Goal: Find specific page/section: Find specific page/section

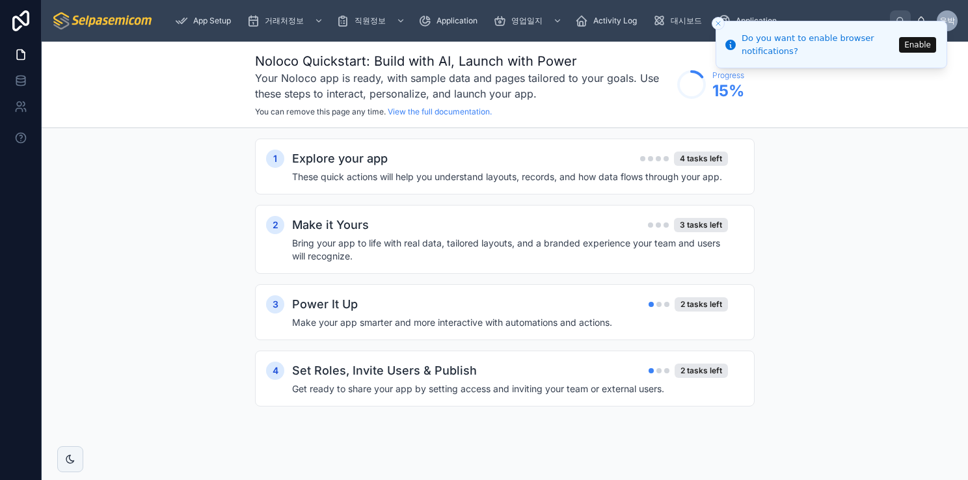
click at [87, 293] on div "1 Explore your app 4 tasks left These quick actions will help you understand la…" at bounding box center [505, 285] width 926 height 315
click at [508, 23] on div "영업일지" at bounding box center [529, 20] width 72 height 21
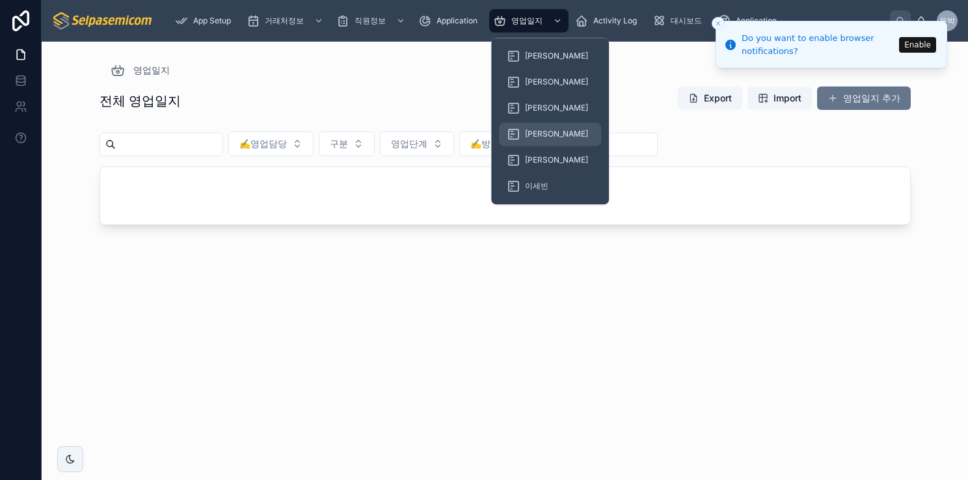
click at [523, 133] on div "[PERSON_NAME]" at bounding box center [550, 134] width 87 height 21
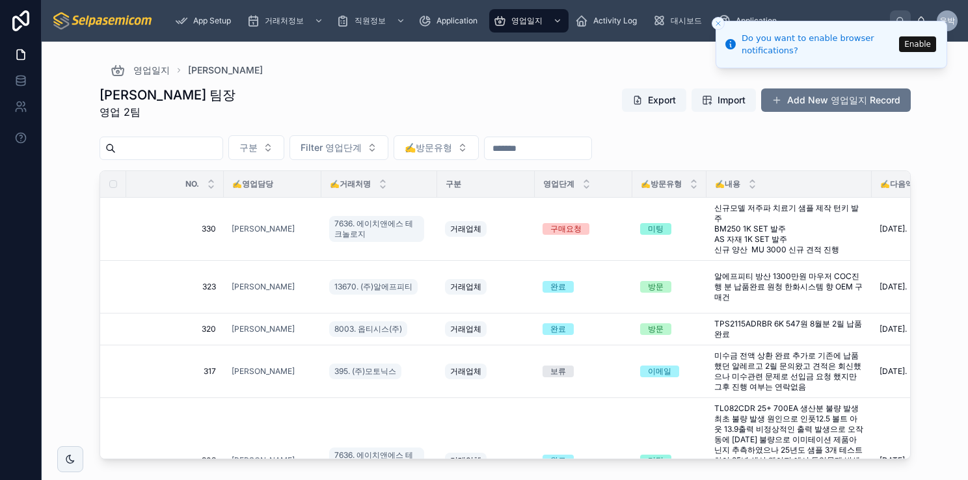
click at [716, 25] on line "Close toast" at bounding box center [718, 23] width 4 height 4
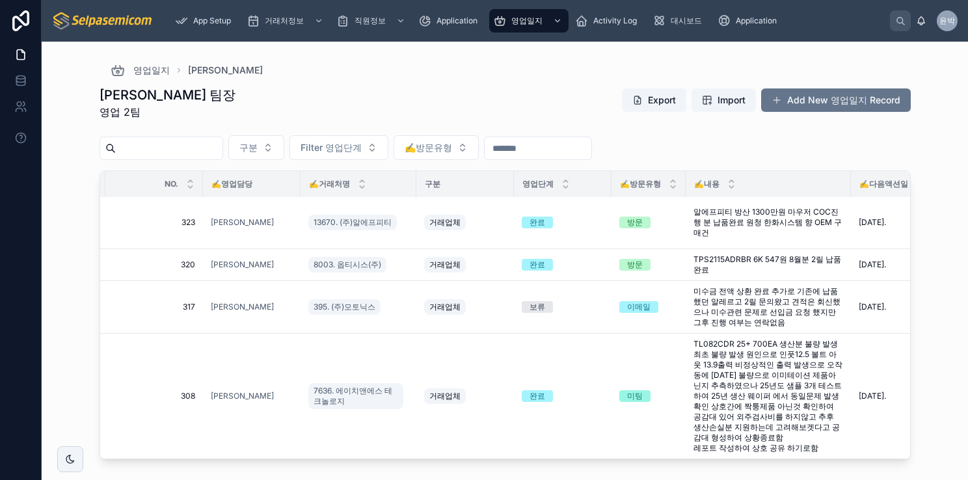
scroll to position [73, 0]
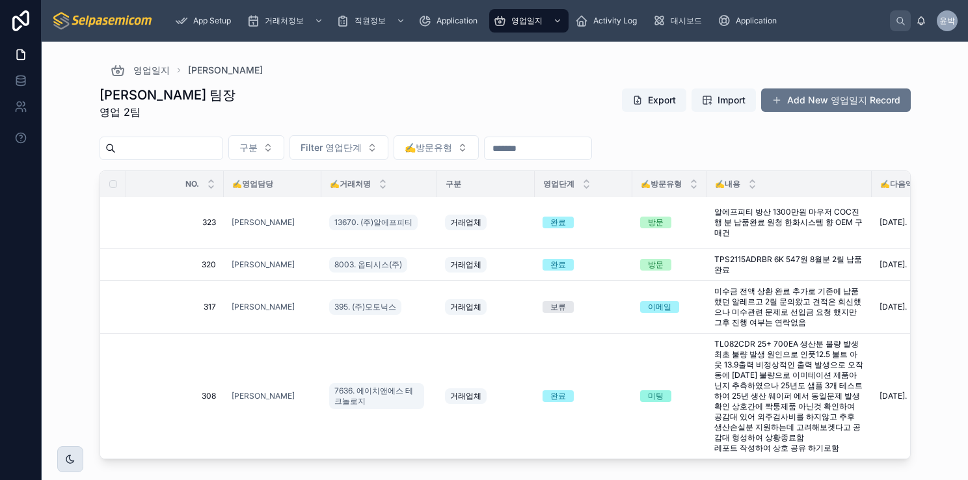
click at [67, 459] on div at bounding box center [70, 459] width 26 height 26
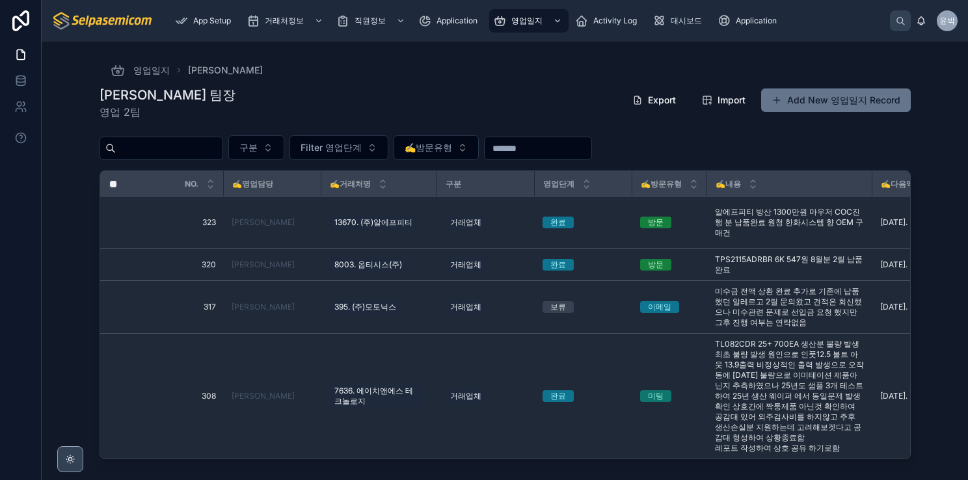
scroll to position [70, 0]
click at [67, 459] on icon at bounding box center [70, 459] width 8 height 8
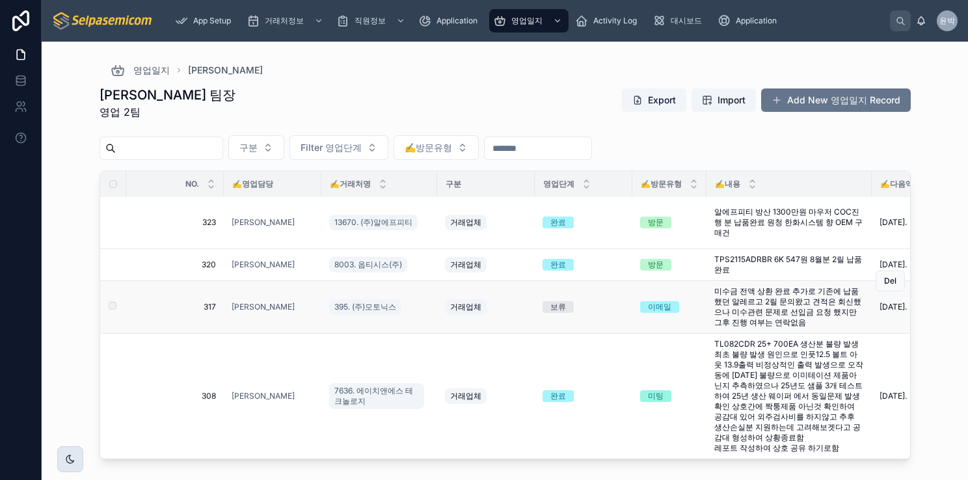
scroll to position [73, 0]
drag, startPoint x: 704, startPoint y: 185, endPoint x: 660, endPoint y: 183, distance: 44.3
click at [660, 183] on th "✍️방문유형" at bounding box center [669, 184] width 74 height 27
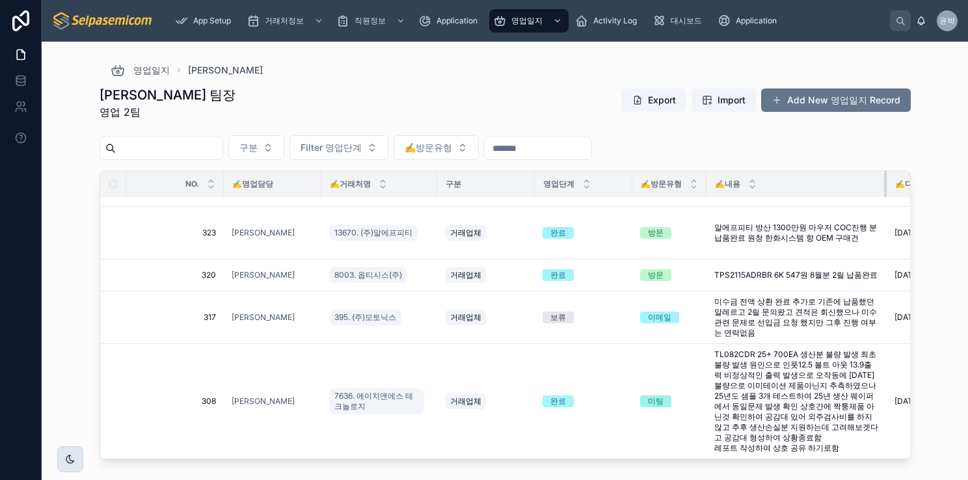
scroll to position [62, 0]
drag, startPoint x: 870, startPoint y: 187, endPoint x: 885, endPoint y: 187, distance: 15.0
click at [885, 187] on div at bounding box center [886, 184] width 5 height 26
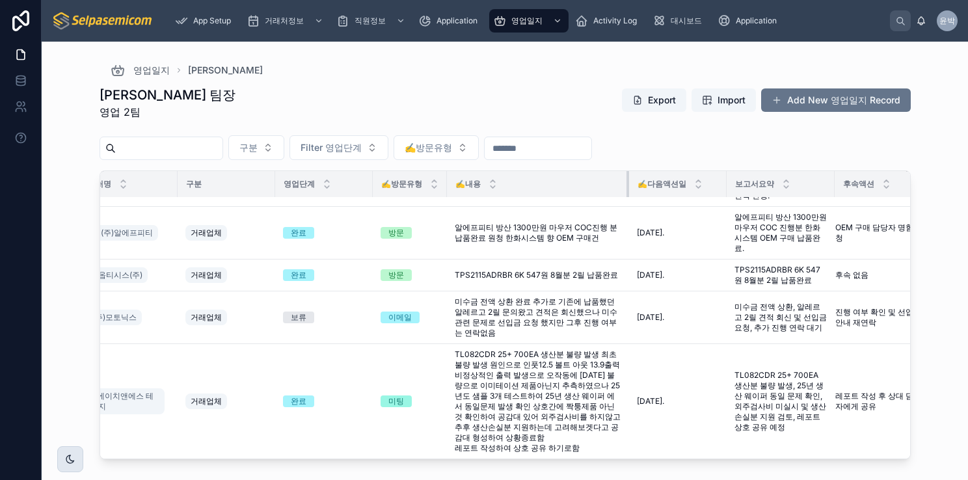
scroll to position [52, 260]
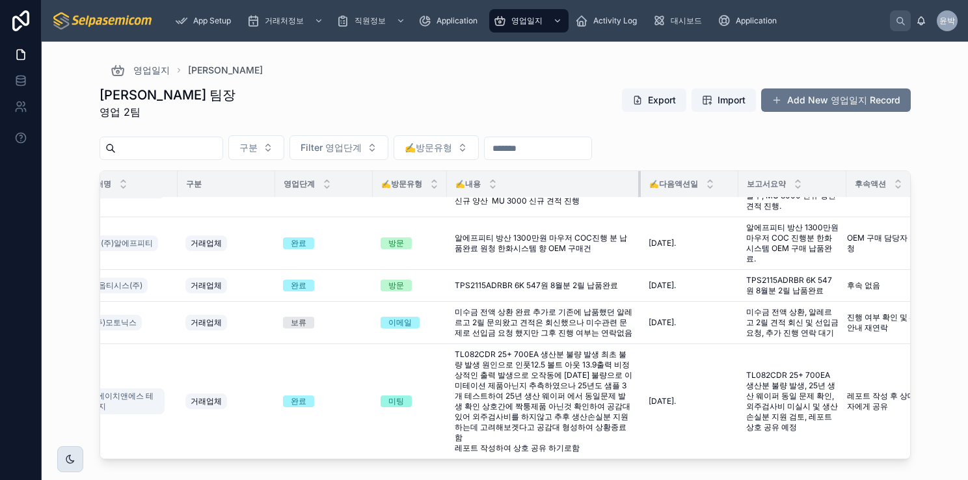
drag, startPoint x: 584, startPoint y: 183, endPoint x: 597, endPoint y: 187, distance: 14.2
click at [597, 187] on th "✍️내용" at bounding box center [544, 184] width 194 height 27
